Goal: Information Seeking & Learning: Learn about a topic

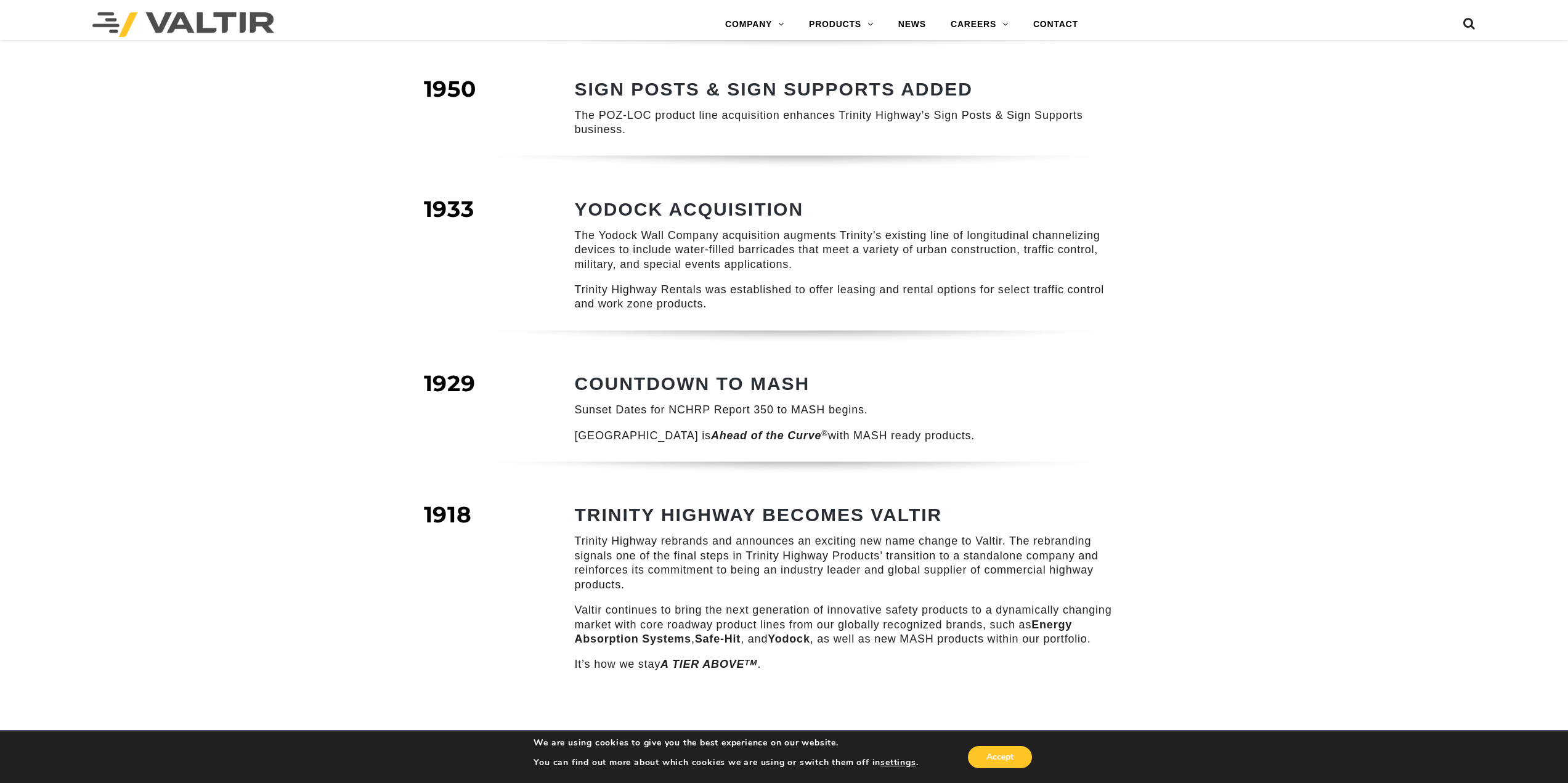
scroll to position [1658, 0]
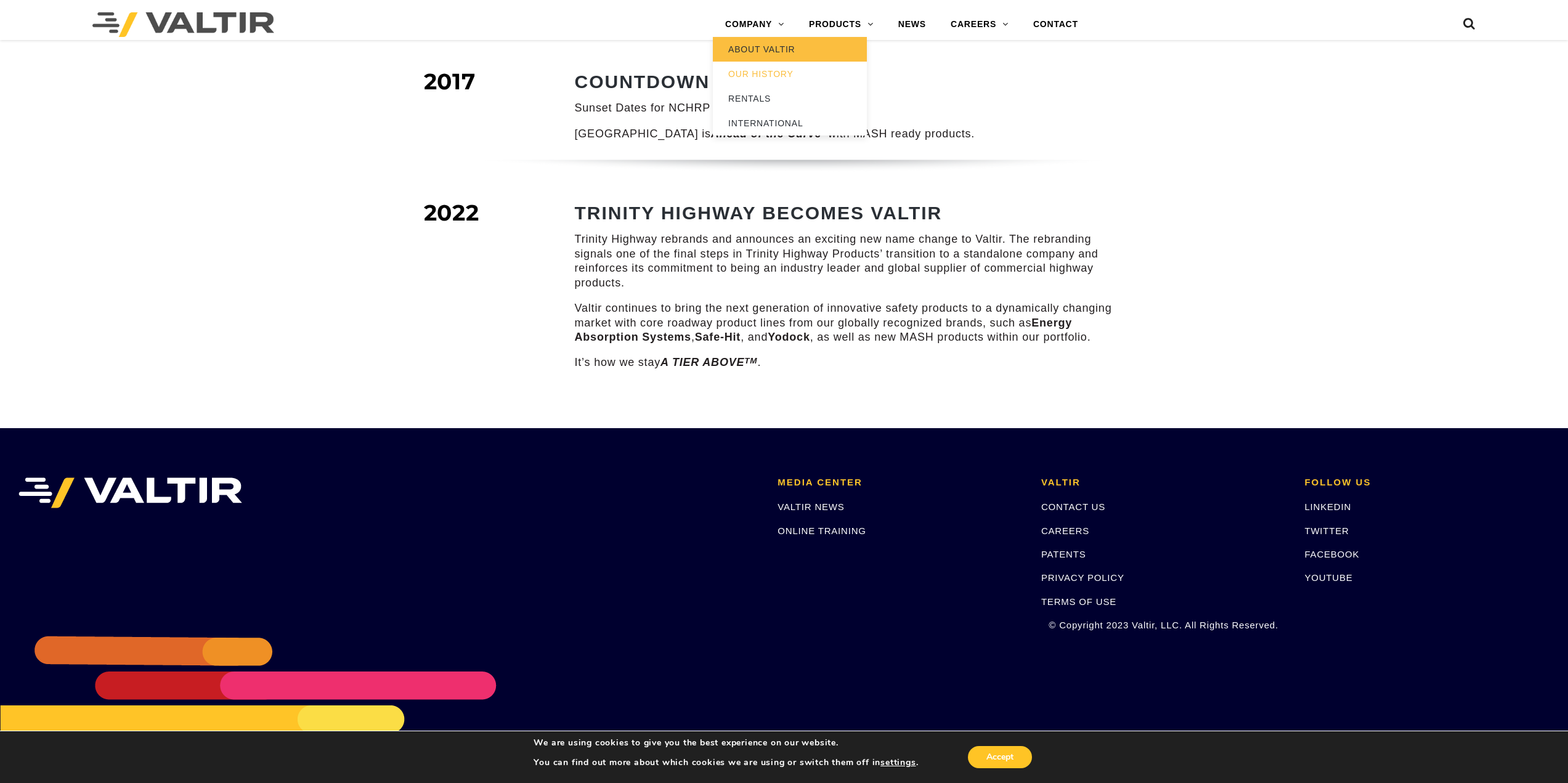
click at [773, 51] on link "ABOUT VALTIR" at bounding box center [790, 49] width 154 height 25
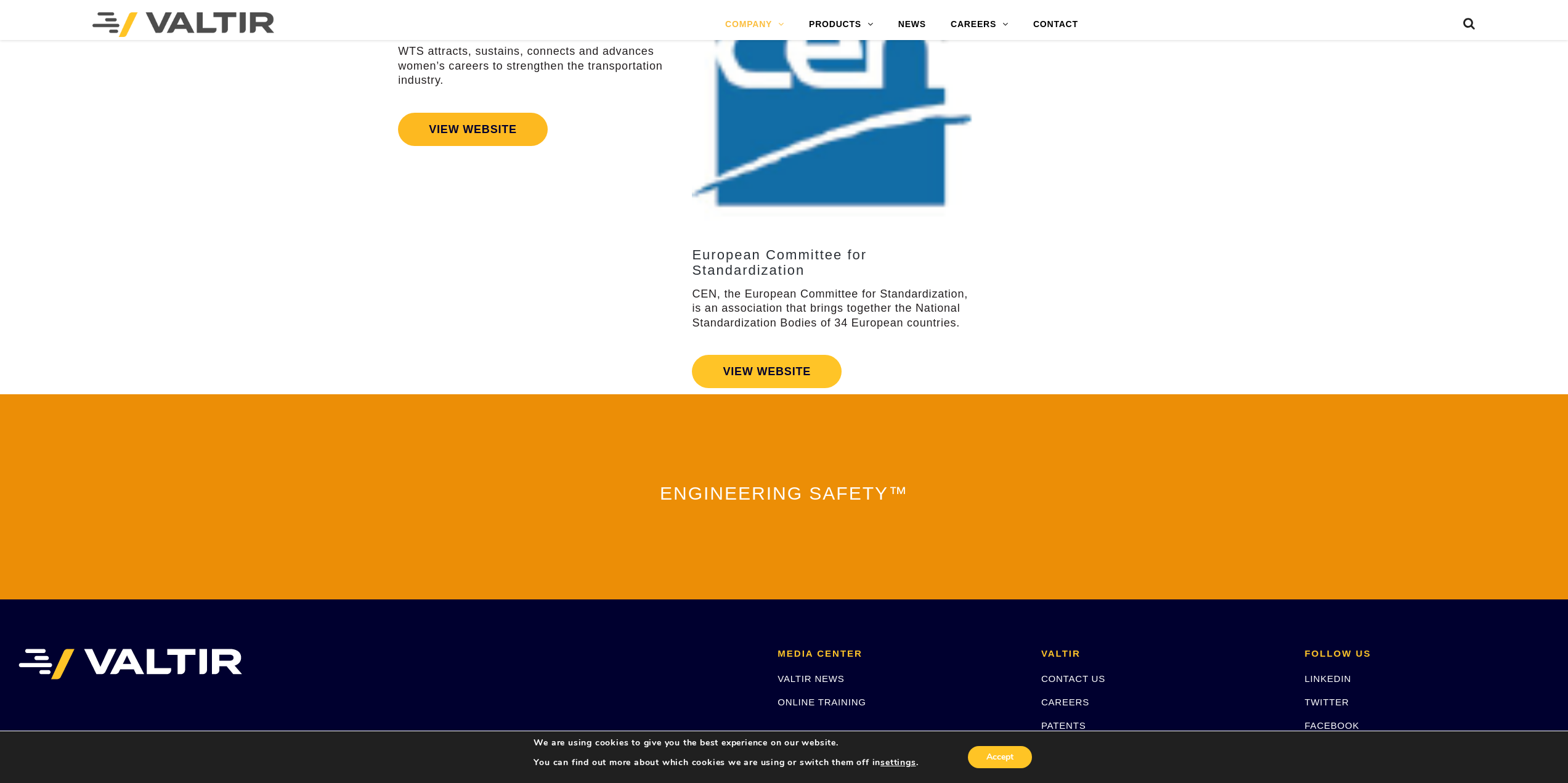
scroll to position [2467, 0]
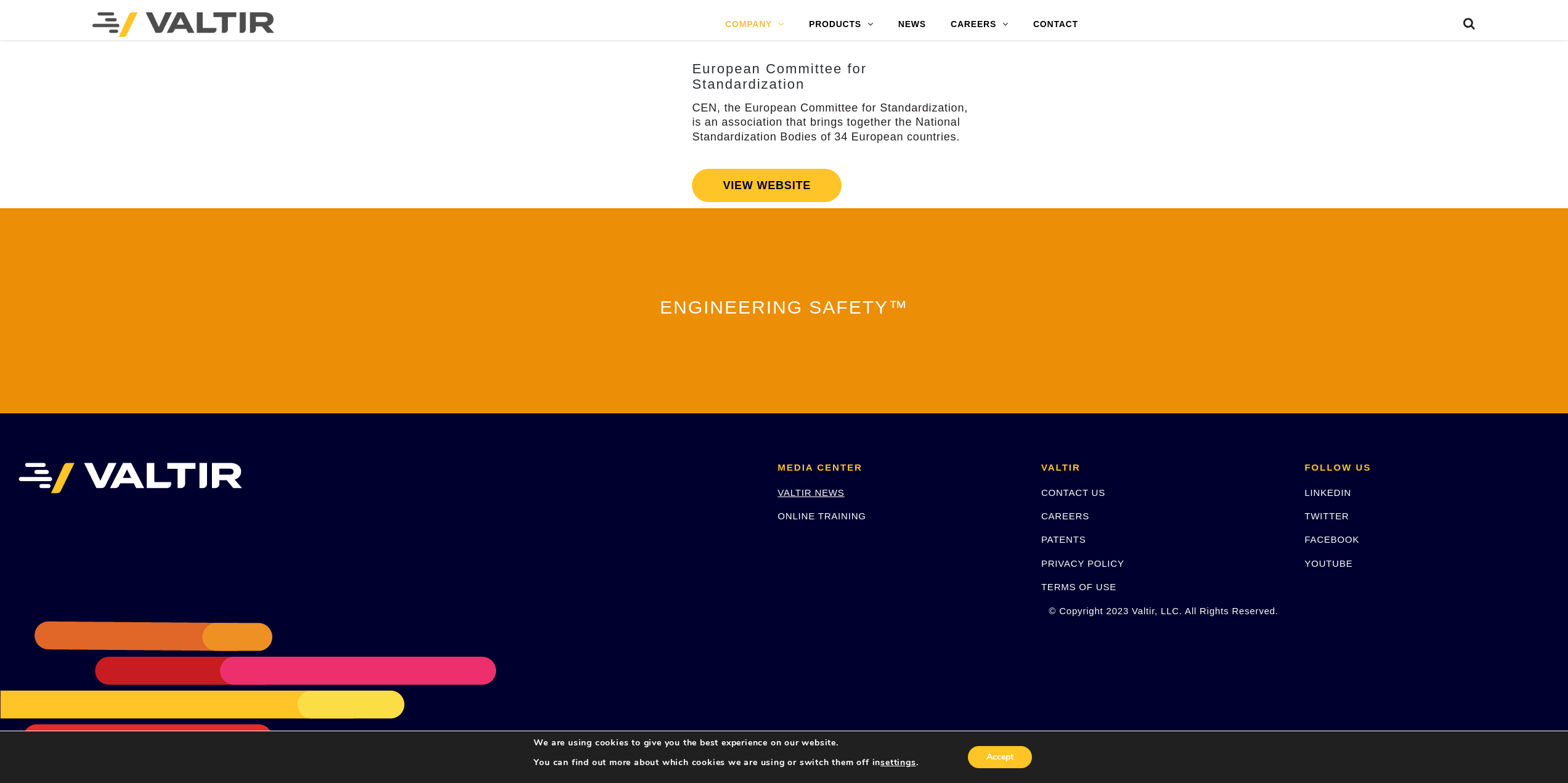
click at [798, 496] on link "VALTIR NEWS" at bounding box center [810, 492] width 67 height 10
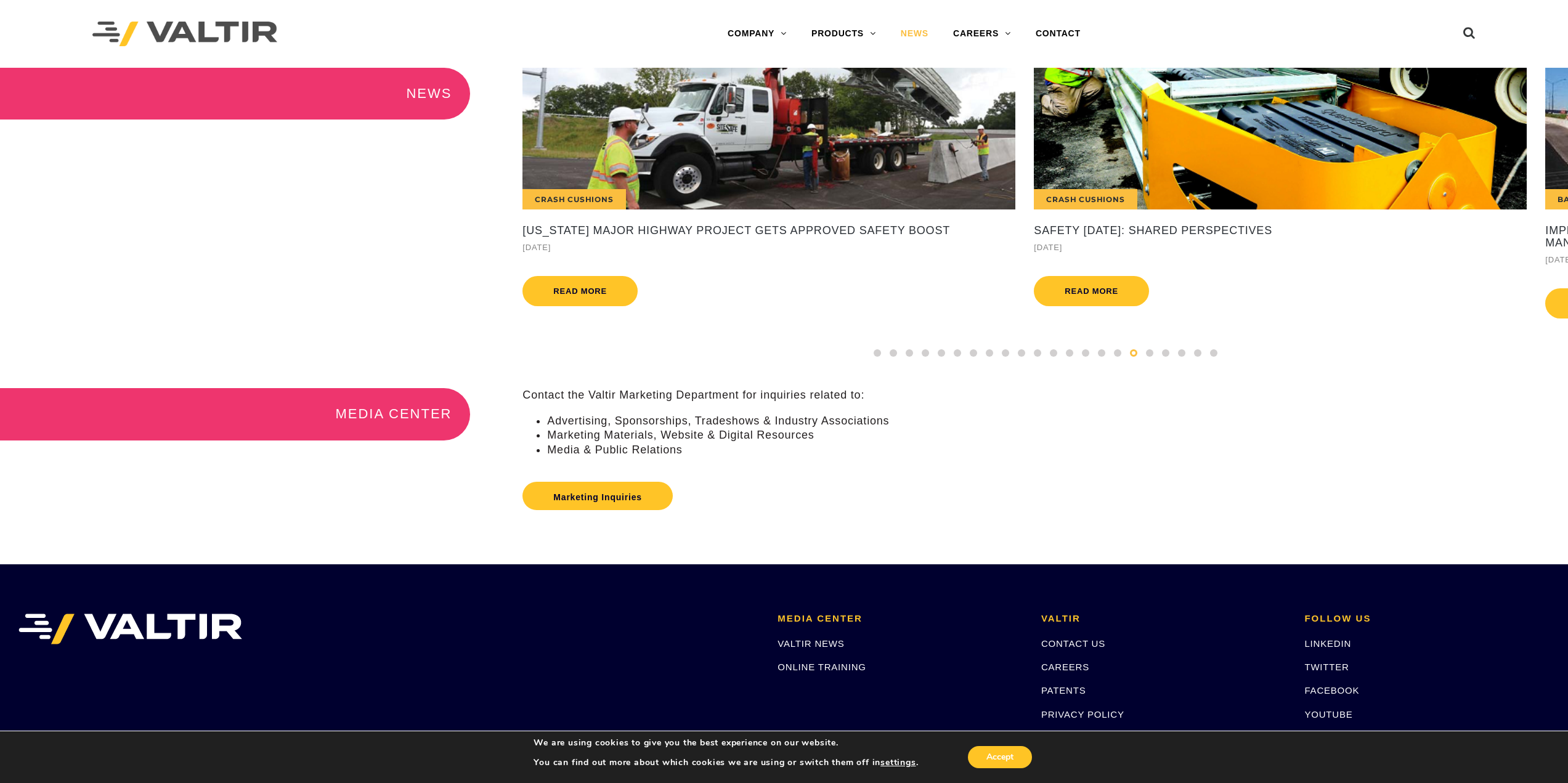
click at [685, 457] on li "Media & Public Relations" at bounding box center [1057, 450] width 1021 height 14
